Goal: Task Accomplishment & Management: Use online tool/utility

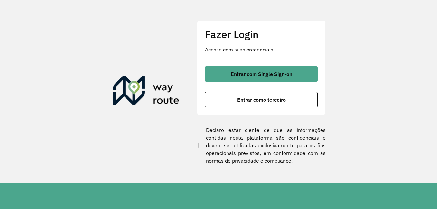
click at [293, 68] on button "Entrar com Single Sign-on" at bounding box center [261, 73] width 113 height 15
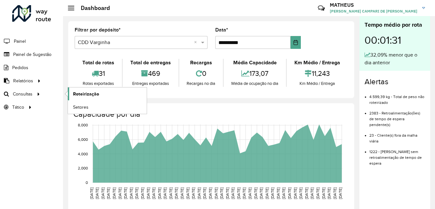
click at [86, 97] on span "Roteirização" at bounding box center [86, 94] width 26 height 7
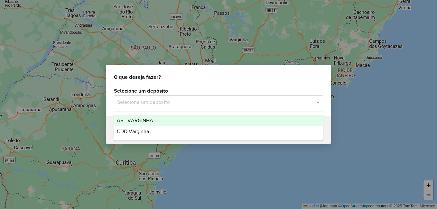
click at [316, 98] on div "Selecione um depósito" at bounding box center [218, 102] width 209 height 13
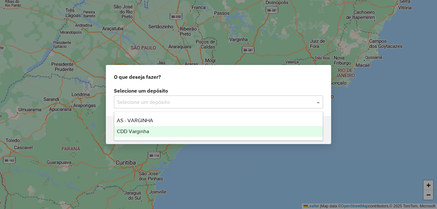
click at [218, 132] on div "CDD Varginha" at bounding box center [218, 131] width 209 height 11
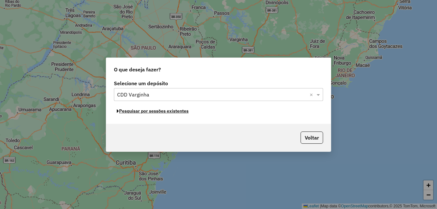
click at [149, 114] on button "Pesquisar por sessões existentes" at bounding box center [153, 111] width 78 height 10
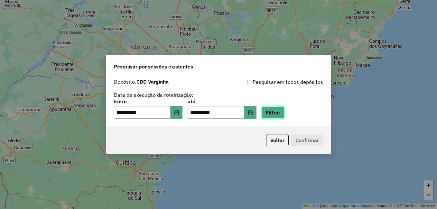
click at [285, 114] on button "Filtrar" at bounding box center [273, 113] width 23 height 12
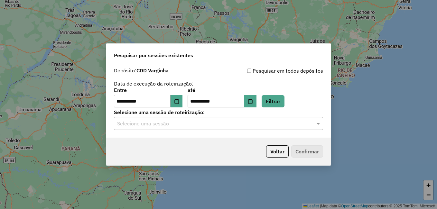
click at [244, 126] on input "text" at bounding box center [212, 124] width 190 height 8
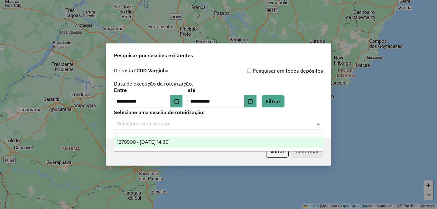
click at [144, 138] on div "1279908 - 22/09/2025 14:30" at bounding box center [218, 142] width 209 height 11
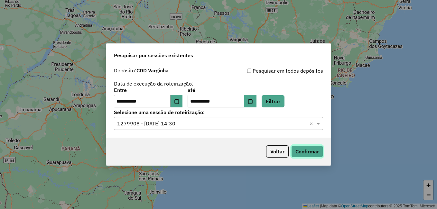
click at [318, 150] on button "Confirmar" at bounding box center [307, 152] width 32 height 12
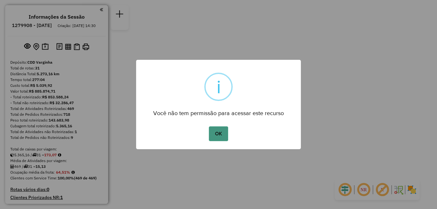
click at [211, 129] on button "OK" at bounding box center [218, 134] width 19 height 15
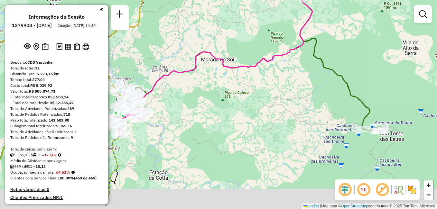
drag, startPoint x: 287, startPoint y: 138, endPoint x: 239, endPoint y: 112, distance: 54.9
click at [239, 112] on div "Janela de atendimento Grade de atendimento Capacidade Transportadoras Veículos …" at bounding box center [218, 104] width 437 height 209
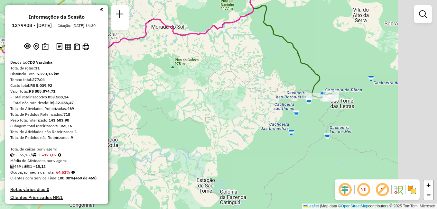
drag, startPoint x: 279, startPoint y: 137, endPoint x: 227, endPoint y: 101, distance: 62.9
click at [227, 101] on div "Janela de atendimento Grade de atendimento Capacidade Transportadoras Veículos …" at bounding box center [218, 104] width 437 height 209
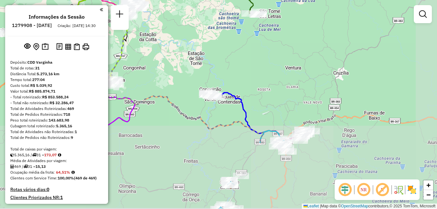
drag, startPoint x: 270, startPoint y: 170, endPoint x: 246, endPoint y: 83, distance: 90.5
click at [246, 83] on div "Janela de atendimento Grade de atendimento Capacidade Transportadoras Veículos …" at bounding box center [218, 104] width 437 height 209
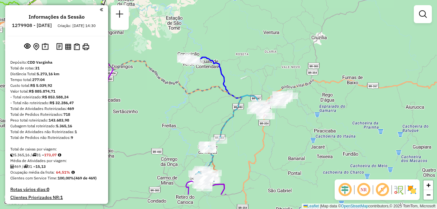
drag, startPoint x: 261, startPoint y: 85, endPoint x: 239, endPoint y: 49, distance: 41.6
click at [239, 49] on div "Janela de atendimento Grade de atendimento Capacidade Transportadoras Veículos …" at bounding box center [218, 104] width 437 height 209
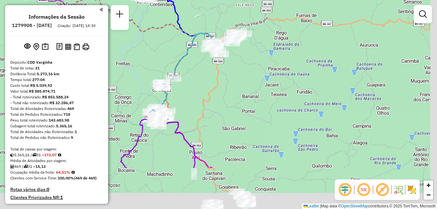
drag, startPoint x: 342, startPoint y: 166, endPoint x: 296, endPoint y: 103, distance: 77.3
click at [296, 103] on div "Janela de atendimento Grade de atendimento Capacidade Transportadoras Veículos …" at bounding box center [218, 104] width 437 height 209
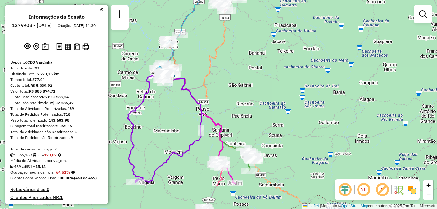
drag, startPoint x: 296, startPoint y: 103, endPoint x: 303, endPoint y: 60, distance: 44.0
click at [303, 60] on div "Janela de atendimento Grade de atendimento Capacidade Transportadoras Veículos …" at bounding box center [218, 104] width 437 height 209
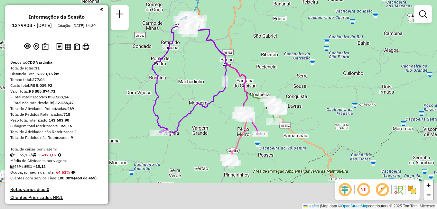
drag, startPoint x: 256, startPoint y: 101, endPoint x: 280, endPoint y: 51, distance: 55.2
click at [280, 51] on div "Janela de atendimento Grade de atendimento Capacidade Transportadoras Veículos …" at bounding box center [218, 104] width 437 height 209
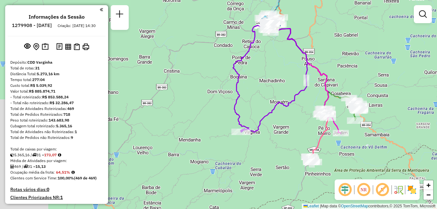
drag, startPoint x: 248, startPoint y: 82, endPoint x: 329, endPoint y: 81, distance: 81.8
click at [329, 81] on icon at bounding box center [306, 78] width 69 height 110
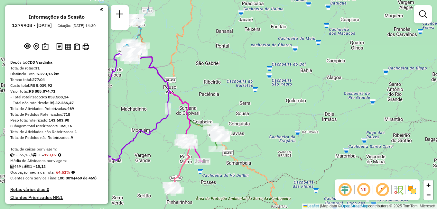
drag, startPoint x: 257, startPoint y: 98, endPoint x: 118, endPoint y: 127, distance: 142.3
click at [118, 127] on div "Janela de atendimento Grade de atendimento Capacidade Transportadoras Veículos …" at bounding box center [218, 104] width 437 height 209
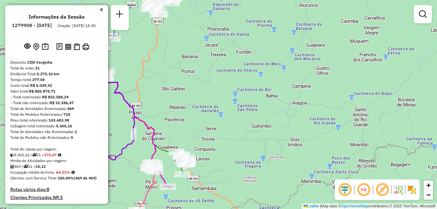
drag, startPoint x: 332, startPoint y: 76, endPoint x: 298, endPoint y: 101, distance: 42.1
click at [298, 101] on div "Janela de atendimento Grade de atendimento Capacidade Transportadoras Veículos …" at bounding box center [218, 104] width 437 height 209
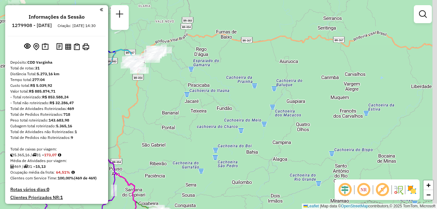
drag, startPoint x: 243, startPoint y: 87, endPoint x: 220, endPoint y: 129, distance: 48.1
click at [220, 129] on div "Janela de atendimento Grade de atendimento Capacidade Transportadoras Veículos …" at bounding box center [218, 104] width 437 height 209
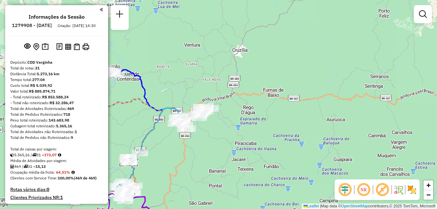
drag, startPoint x: 205, startPoint y: 105, endPoint x: 252, endPoint y: 163, distance: 74.9
click at [252, 163] on div "Janela de atendimento Grade de atendimento Capacidade Transportadoras Veículos …" at bounding box center [218, 104] width 437 height 209
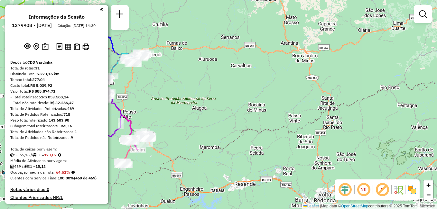
drag, startPoint x: 279, startPoint y: 154, endPoint x: 220, endPoint y: 80, distance: 94.3
click at [220, 80] on div "Janela de atendimento Grade de atendimento Capacidade Transportadoras Veículos …" at bounding box center [218, 104] width 437 height 209
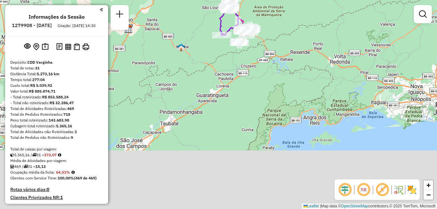
drag, startPoint x: 240, startPoint y: 138, endPoint x: 309, endPoint y: 59, distance: 105.4
click at [309, 59] on div "Janela de atendimento Grade de atendimento Capacidade Transportadoras Veículos …" at bounding box center [218, 104] width 437 height 209
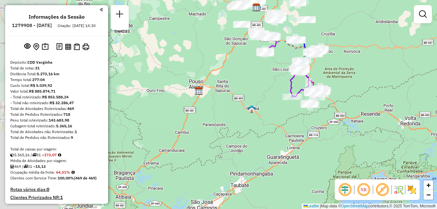
drag, startPoint x: 203, startPoint y: 102, endPoint x: 271, endPoint y: 158, distance: 88.5
click at [275, 165] on div "Janela de atendimento Grade de atendimento Capacidade Transportadoras Veículos …" at bounding box center [218, 104] width 437 height 209
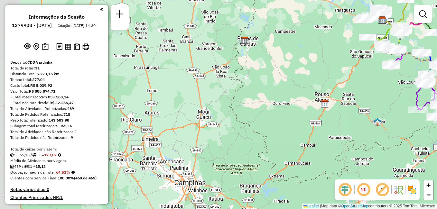
drag, startPoint x: 208, startPoint y: 133, endPoint x: 333, endPoint y: 145, distance: 125.5
click at [333, 145] on div "Janela de atendimento Grade de atendimento Capacidade Transportadoras Veículos …" at bounding box center [218, 104] width 437 height 209
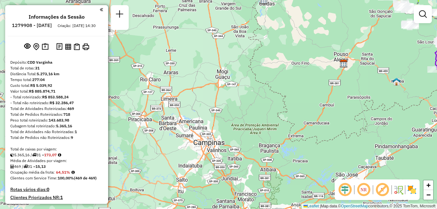
drag, startPoint x: 303, startPoint y: 151, endPoint x: 322, endPoint y: 111, distance: 44.5
click at [322, 111] on div "Janela de atendimento Grade de atendimento Capacidade Transportadoras Veículos …" at bounding box center [218, 104] width 437 height 209
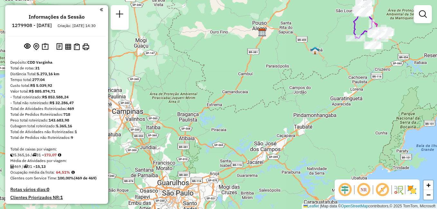
drag, startPoint x: 337, startPoint y: 138, endPoint x: 256, endPoint y: 107, distance: 87.2
click at [256, 107] on div "Janela de atendimento Grade de atendimento Capacidade Transportadoras Veículos …" at bounding box center [218, 104] width 437 height 209
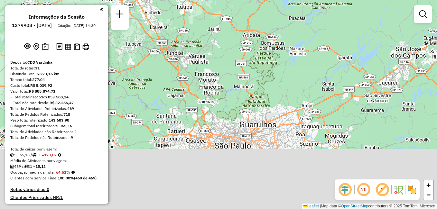
drag, startPoint x: 229, startPoint y: 140, endPoint x: 213, endPoint y: 62, distance: 79.8
click at [213, 62] on div "Janela de atendimento Grade de atendimento Capacidade Transportadoras Veículos …" at bounding box center [218, 104] width 437 height 209
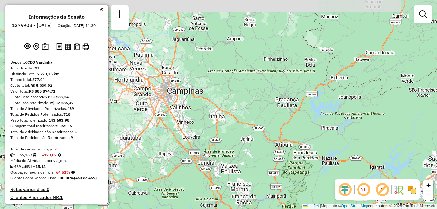
drag, startPoint x: 213, startPoint y: 62, endPoint x: 247, endPoint y: 178, distance: 120.5
click at [247, 178] on div "Janela de atendimento Grade de atendimento Capacidade Transportadoras Veículos …" at bounding box center [218, 104] width 437 height 209
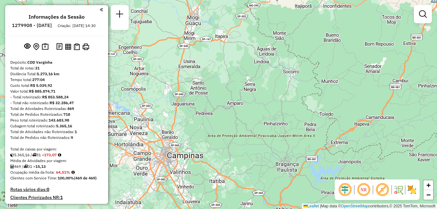
drag, startPoint x: 232, startPoint y: 76, endPoint x: 233, endPoint y: 139, distance: 63.1
click at [233, 139] on div "Janela de atendimento Grade de atendimento Capacidade Transportadoras Veículos …" at bounding box center [218, 104] width 437 height 209
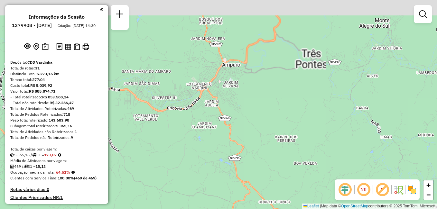
drag, startPoint x: 223, startPoint y: 98, endPoint x: 224, endPoint y: 142, distance: 43.8
click at [224, 142] on div "Janela de atendimento Grade de atendimento Capacidade Transportadoras Veículos …" at bounding box center [218, 104] width 437 height 209
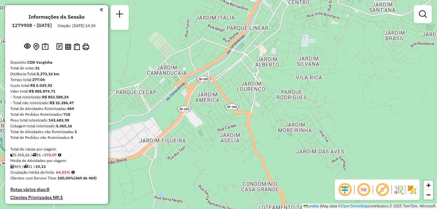
drag, startPoint x: 214, startPoint y: 127, endPoint x: 241, endPoint y: 158, distance: 41.7
click at [241, 158] on div "Janela de atendimento Grade de atendimento Capacidade Transportadoras Veículos …" at bounding box center [218, 104] width 437 height 209
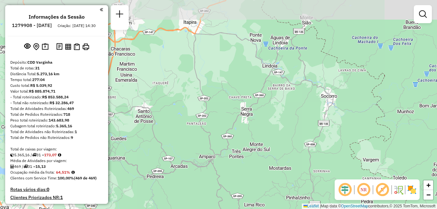
drag, startPoint x: 269, startPoint y: 80, endPoint x: 244, endPoint y: 122, distance: 48.4
click at [244, 122] on div "Janela de atendimento Grade de atendimento Capacidade Transportadoras Veículos …" at bounding box center [218, 104] width 437 height 209
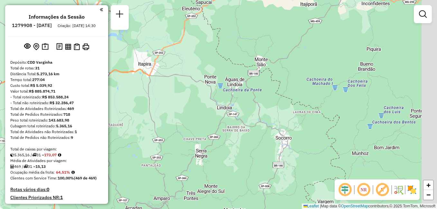
drag, startPoint x: 285, startPoint y: 102, endPoint x: 254, endPoint y: 131, distance: 42.2
click at [253, 136] on div "Janela de atendimento Grade de atendimento Capacidade Transportadoras Veículos …" at bounding box center [218, 104] width 437 height 209
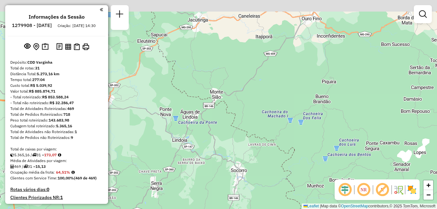
drag, startPoint x: 272, startPoint y: 99, endPoint x: 214, endPoint y: 143, distance: 72.4
click at [214, 143] on div "Janela de atendimento Grade de atendimento Capacidade Transportadoras Veículos …" at bounding box center [218, 104] width 437 height 209
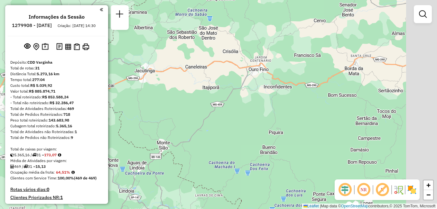
drag, startPoint x: 293, startPoint y: 76, endPoint x: 253, endPoint y: 115, distance: 54.9
click at [253, 115] on div "Janela de atendimento Grade de atendimento Capacidade Transportadoras Veículos …" at bounding box center [218, 104] width 437 height 209
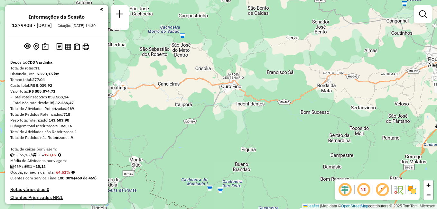
drag, startPoint x: 281, startPoint y: 90, endPoint x: 253, endPoint y: 108, distance: 32.7
click at [253, 108] on div "Janela de atendimento Grade de atendimento Capacidade Transportadoras Veículos …" at bounding box center [218, 104] width 437 height 209
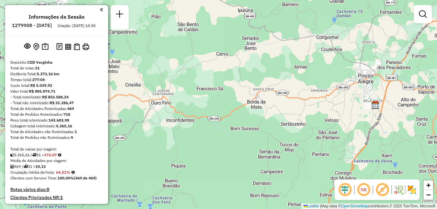
drag, startPoint x: 289, startPoint y: 88, endPoint x: 235, endPoint y: 100, distance: 55.1
click at [218, 104] on div "Janela de atendimento Grade de atendimento Capacidade Transportadoras Veículos …" at bounding box center [218, 104] width 437 height 209
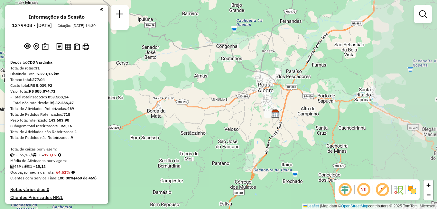
drag, startPoint x: 297, startPoint y: 99, endPoint x: 185, endPoint y: 108, distance: 112.4
click at [185, 108] on div "Janela de atendimento Grade de atendimento Capacidade Transportadoras Veículos …" at bounding box center [218, 104] width 437 height 209
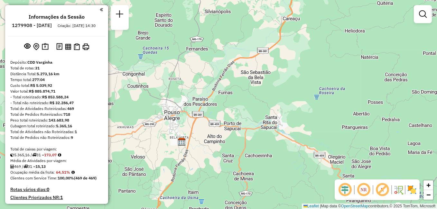
drag, startPoint x: 310, startPoint y: 80, endPoint x: 229, endPoint y: 108, distance: 85.7
click at [229, 108] on div "Janela de atendimento Grade de atendimento Capacidade Transportadoras Veículos …" at bounding box center [218, 104] width 437 height 209
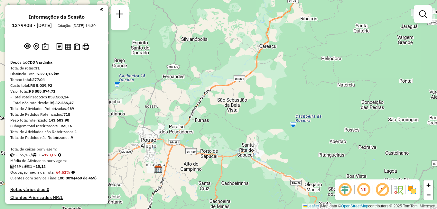
drag, startPoint x: 263, startPoint y: 74, endPoint x: 240, endPoint y: 102, distance: 36.3
click at [240, 102] on div "Janela de atendimento Grade de atendimento Capacidade Transportadoras Veículos …" at bounding box center [218, 104] width 437 height 209
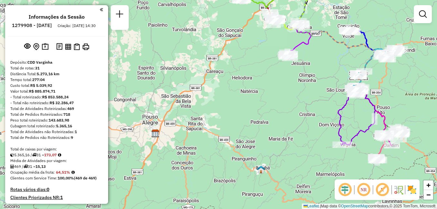
drag, startPoint x: 277, startPoint y: 110, endPoint x: 234, endPoint y: 108, distance: 43.5
click at [234, 108] on div "Janela de atendimento Grade de atendimento Capacidade Transportadoras Veículos …" at bounding box center [218, 104] width 437 height 209
